Goal: Information Seeking & Learning: Learn about a topic

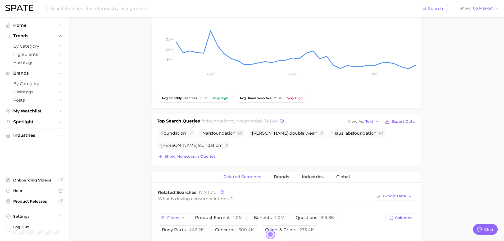
scroll to position [212, 0]
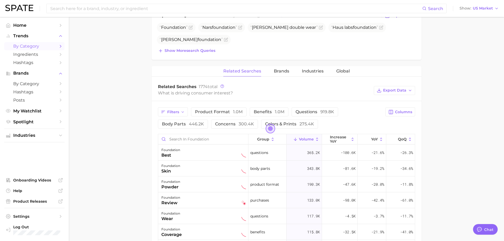
click at [29, 46] on span "by Category" at bounding box center [34, 46] width 42 height 5
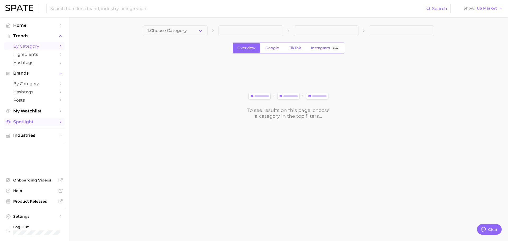
click at [29, 124] on span "Spotlight" at bounding box center [34, 121] width 42 height 5
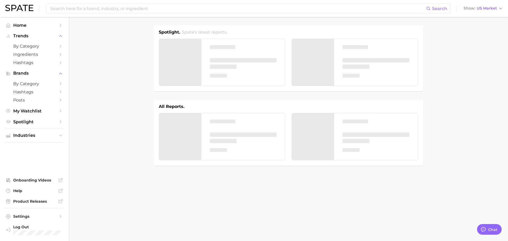
type textarea "x"
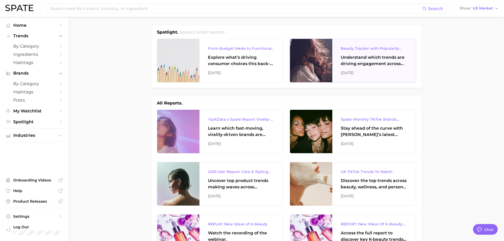
click at [364, 50] on div "Beauty Tracker with Popularity Index" at bounding box center [374, 48] width 67 height 6
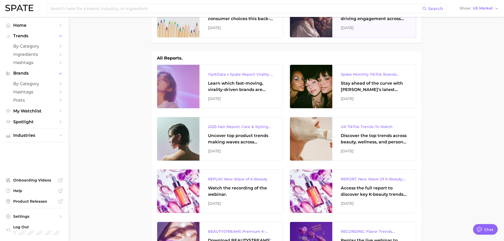
scroll to position [53, 0]
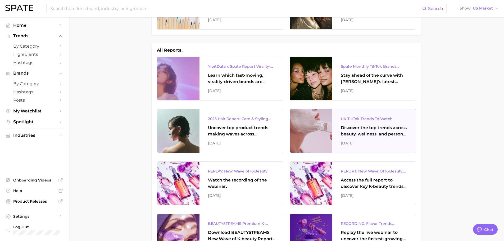
click at [364, 120] on div "UK TikTok Trends To Watch" at bounding box center [374, 119] width 67 height 6
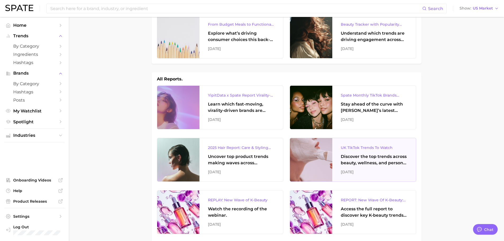
scroll to position [0, 0]
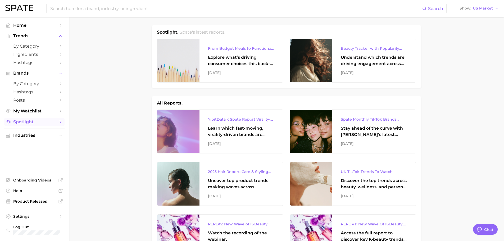
click at [34, 122] on span "Spotlight" at bounding box center [34, 121] width 42 height 5
click at [61, 136] on icon "Sidebar" at bounding box center [60, 135] width 5 height 5
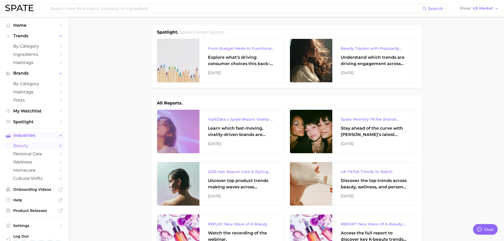
click at [32, 146] on span "beauty" at bounding box center [34, 145] width 42 height 5
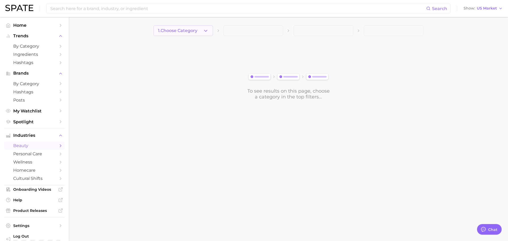
click at [196, 33] on span "1. Choose Category" at bounding box center [177, 30] width 39 height 5
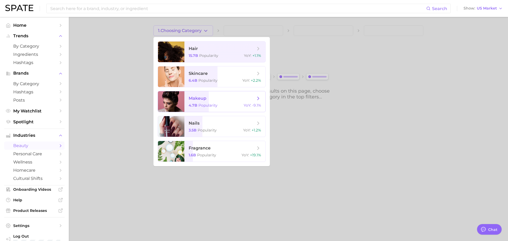
click at [205, 98] on span "makeup" at bounding box center [198, 98] width 18 height 5
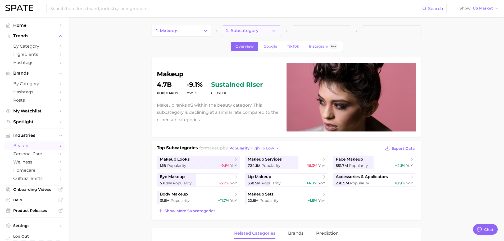
click at [251, 29] on span "2. Subcategory" at bounding box center [242, 30] width 32 height 5
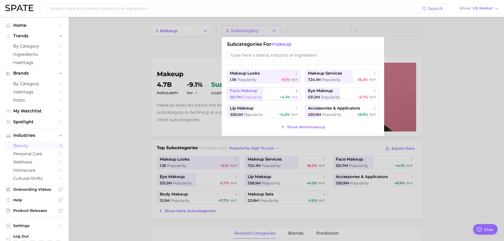
click at [261, 91] on span "face makeup" at bounding box center [262, 90] width 64 height 5
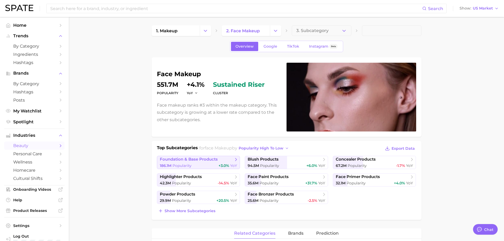
click at [222, 162] on span "foundation & base products" at bounding box center [197, 159] width 74 height 5
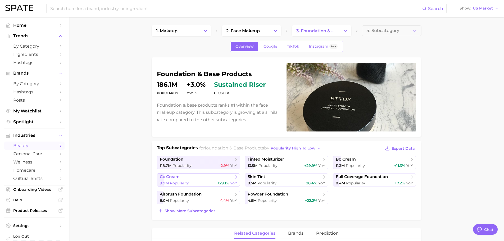
click at [190, 180] on link "cc cream 9.9m Popularity +29.1% YoY" at bounding box center [198, 179] width 83 height 13
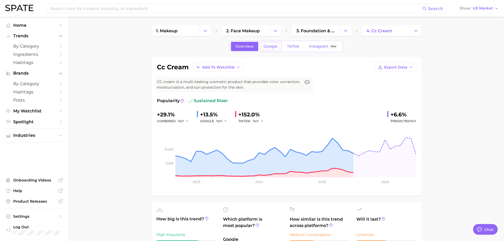
click at [272, 46] on span "Google" at bounding box center [271, 46] width 14 height 5
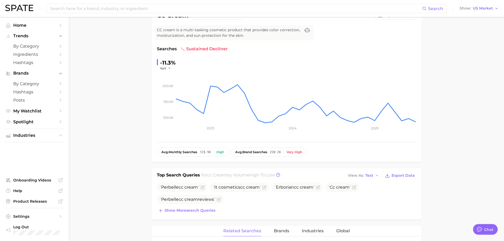
scroll to position [106, 0]
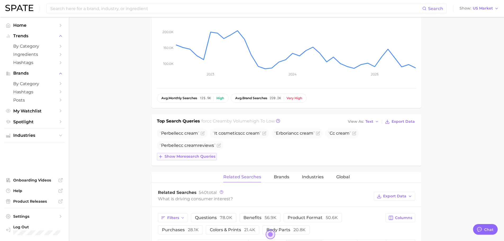
click at [196, 157] on span "Show more search queries" at bounding box center [190, 156] width 51 height 5
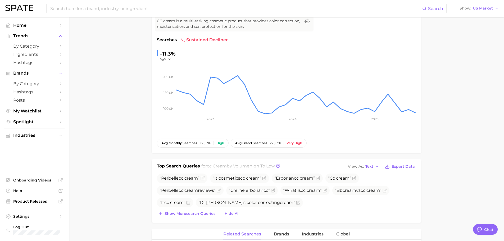
scroll to position [0, 0]
